Goal: Find specific page/section: Find specific page/section

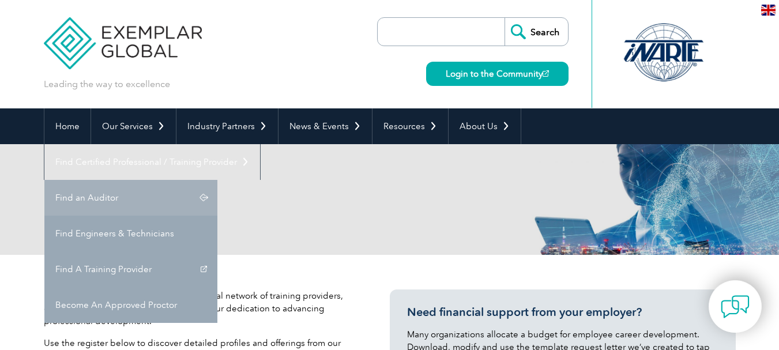
click at [217, 180] on link "Find an Auditor" at bounding box center [130, 198] width 173 height 36
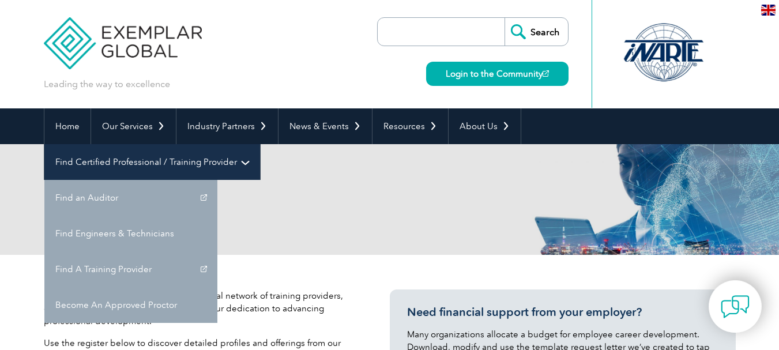
click at [260, 144] on link "Find Certified Professional / Training Provider" at bounding box center [152, 162] width 216 height 36
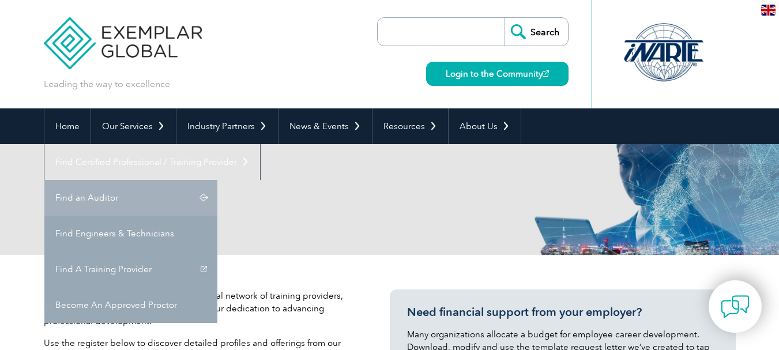
click at [217, 180] on link "Find an Auditor" at bounding box center [130, 198] width 173 height 36
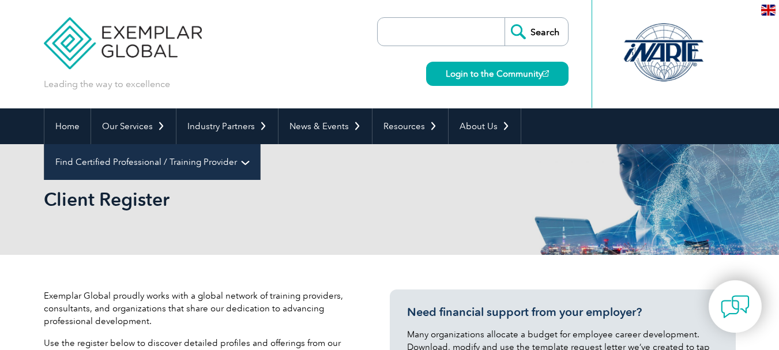
click at [260, 144] on link "Find Certified Professional / Training Provider" at bounding box center [152, 162] width 216 height 36
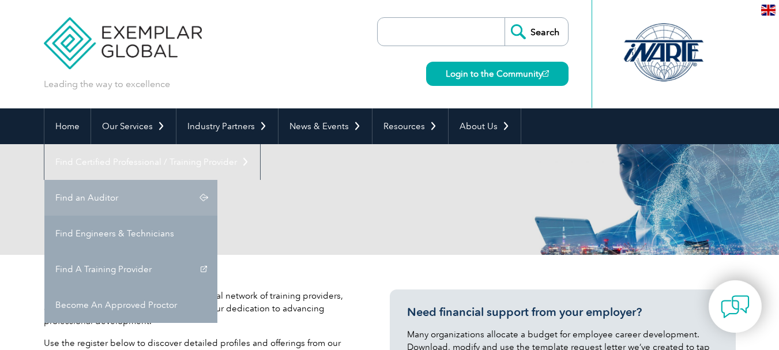
click at [217, 180] on link "Find an Auditor" at bounding box center [130, 198] width 173 height 36
